Goal: Task Accomplishment & Management: Use online tool/utility

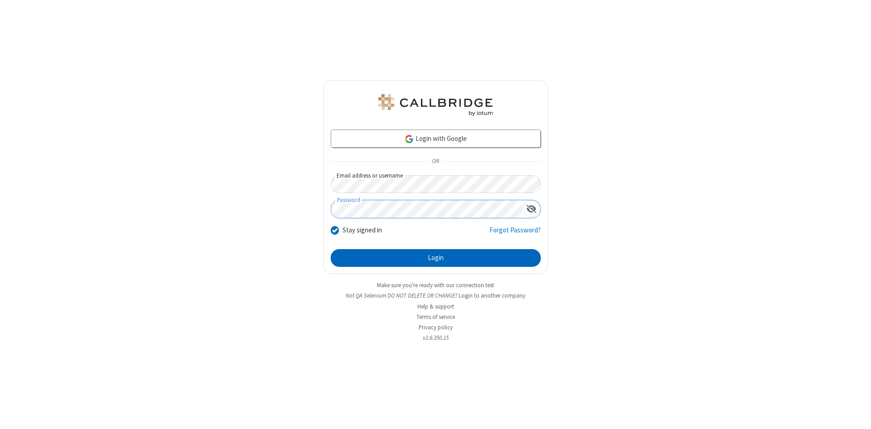
click at [435, 258] on button "Login" at bounding box center [436, 258] width 210 height 18
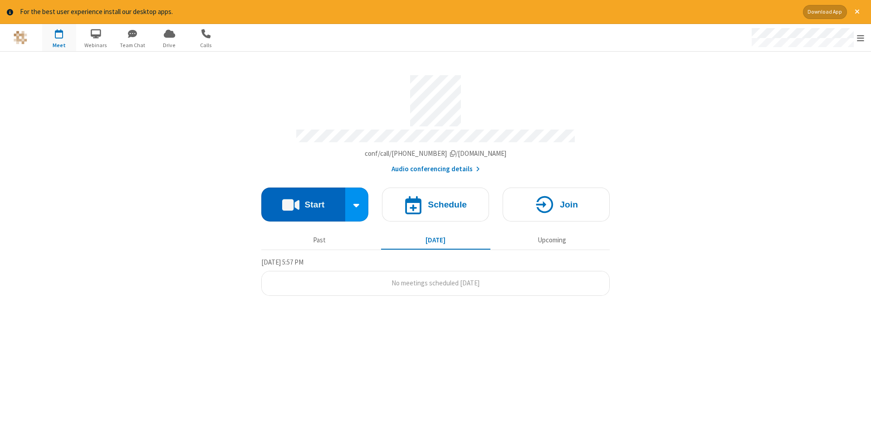
click at [303, 201] on button "Start" at bounding box center [303, 205] width 84 height 34
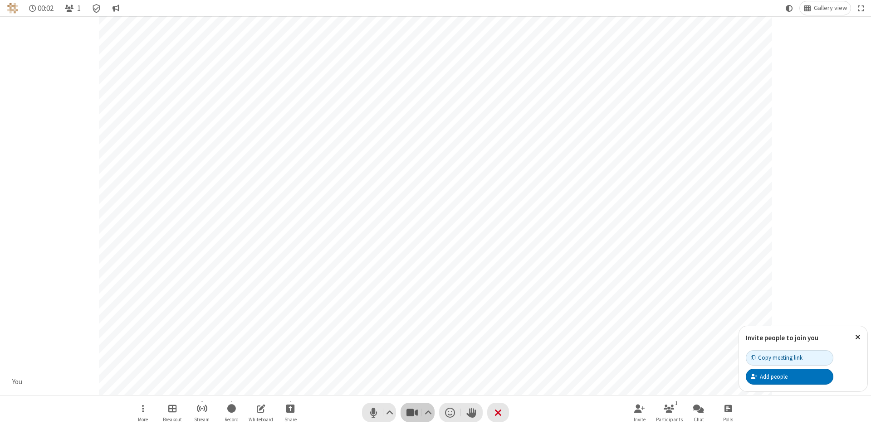
click at [412, 413] on span "Stop video (Alt+V)" at bounding box center [412, 412] width 14 height 13
click at [412, 413] on span "Start video (Alt+V)" at bounding box center [412, 412] width 14 height 13
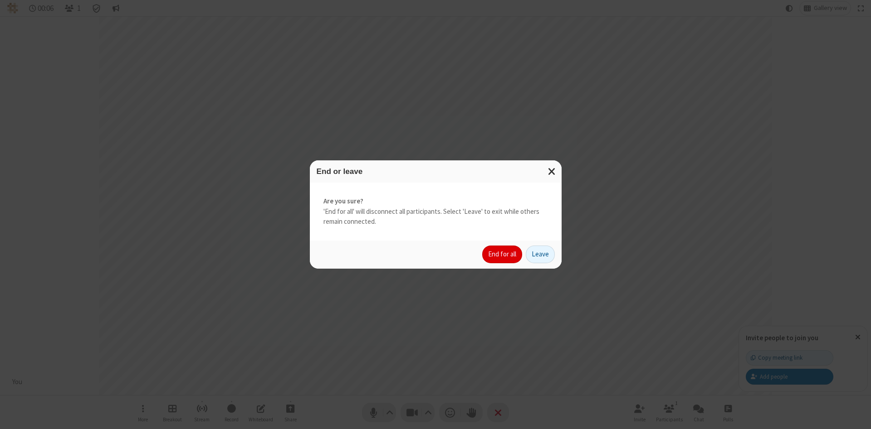
click at [502, 254] on button "End for all" at bounding box center [502, 255] width 40 height 18
